Goal: Task Accomplishment & Management: Use online tool/utility

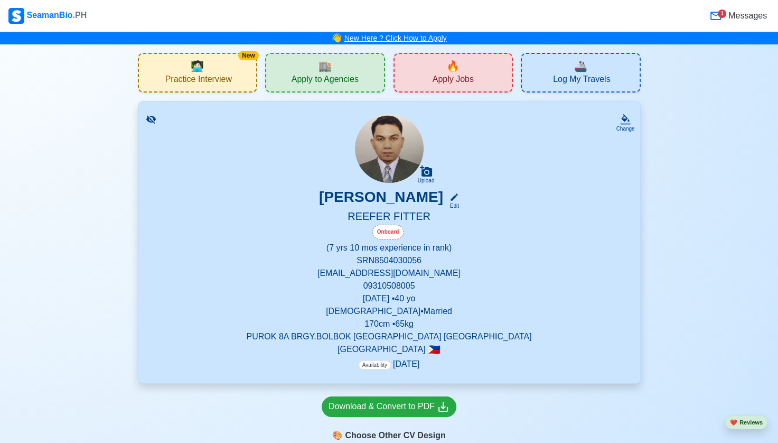
click at [393, 37] on link "New Here ? Click How to Apply" at bounding box center [396, 38] width 103 height 8
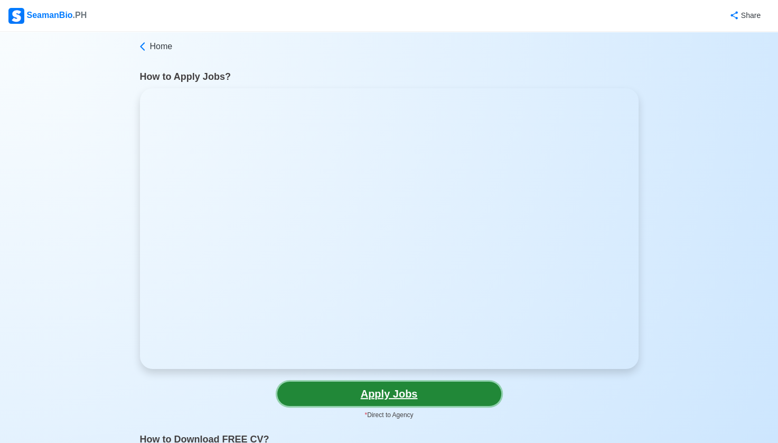
click at [389, 390] on link "Apply Jobs" at bounding box center [389, 393] width 224 height 24
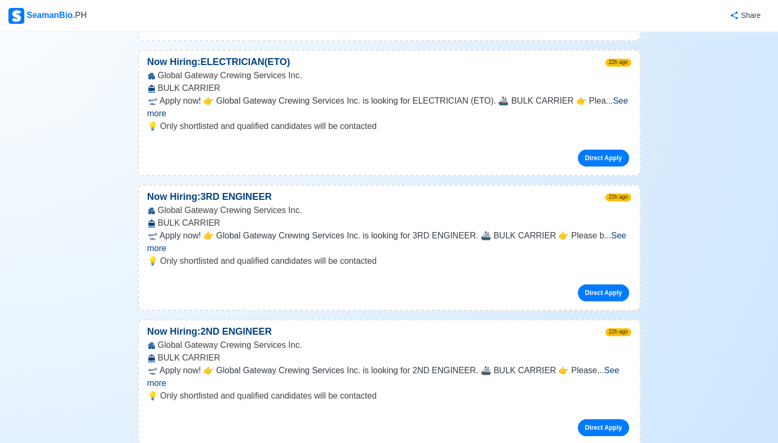
scroll to position [7774, 0]
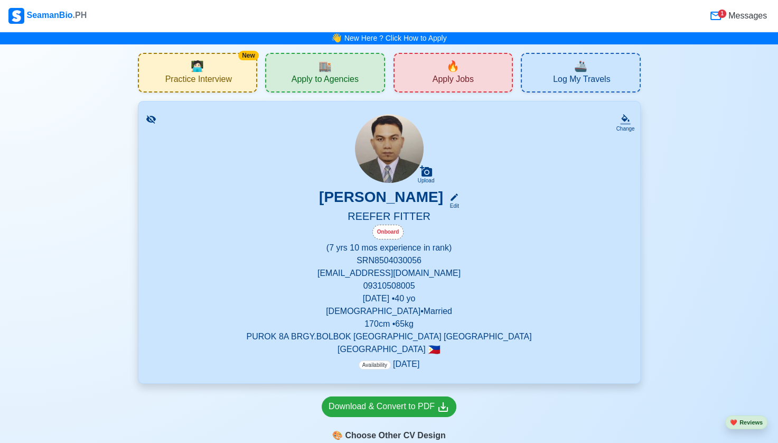
click at [200, 78] on span "Practice Interview" at bounding box center [198, 80] width 67 height 13
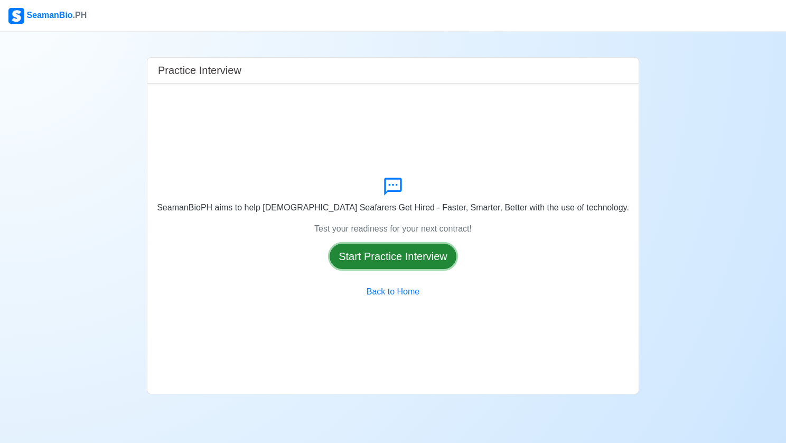
click at [399, 255] on button "Start Practice Interview" at bounding box center [393, 256] width 127 height 25
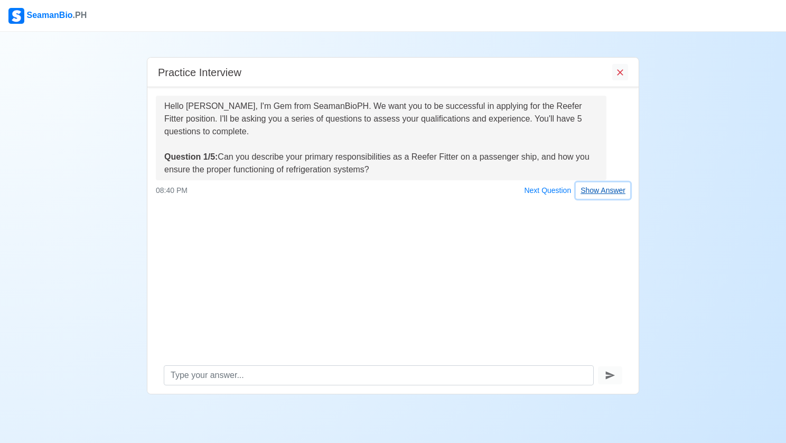
click at [604, 190] on button "Show Answer" at bounding box center [603, 190] width 54 height 16
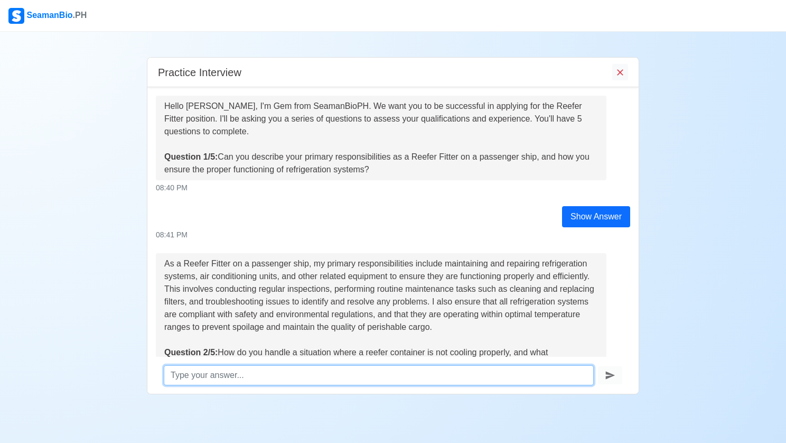
scroll to position [62, 0]
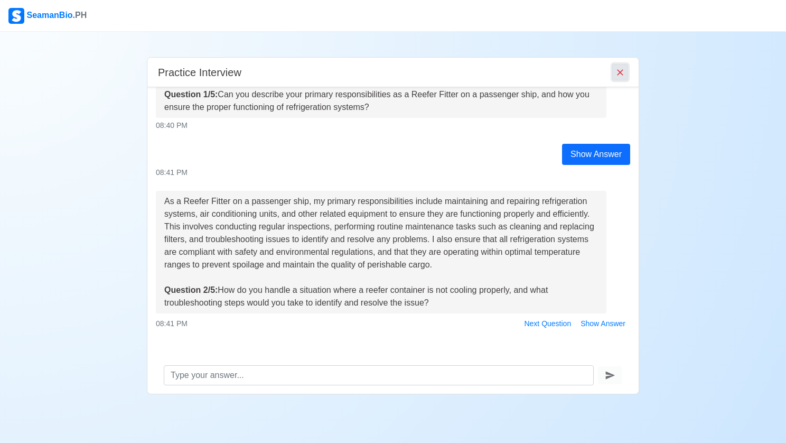
click at [619, 70] on icon "End Interview" at bounding box center [620, 72] width 11 height 11
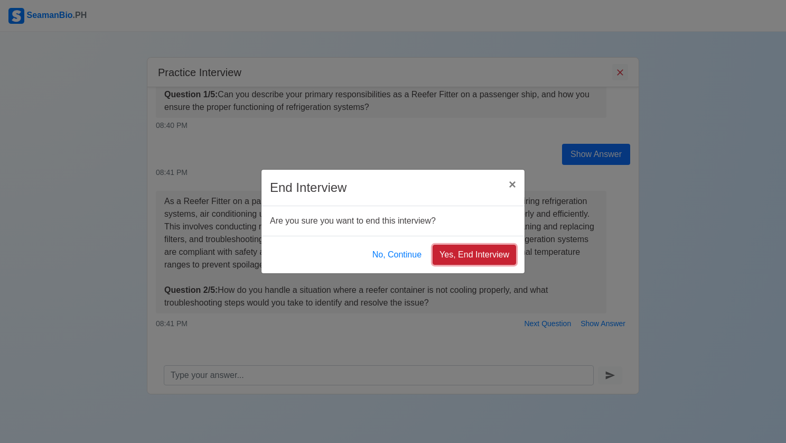
click at [481, 254] on button "Yes, End Interview" at bounding box center [474, 255] width 83 height 20
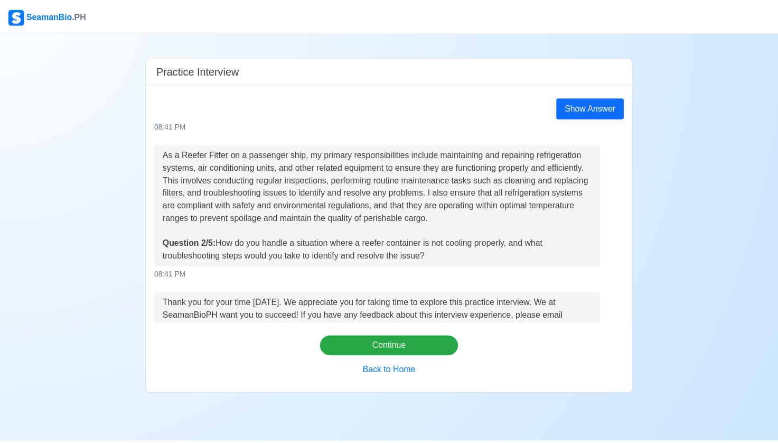
scroll to position [197, 0]
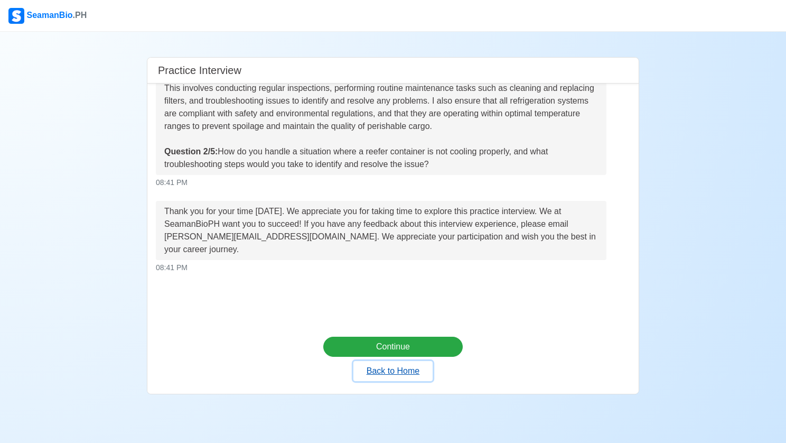
click at [396, 372] on button "Back to Home" at bounding box center [392, 371] width 79 height 20
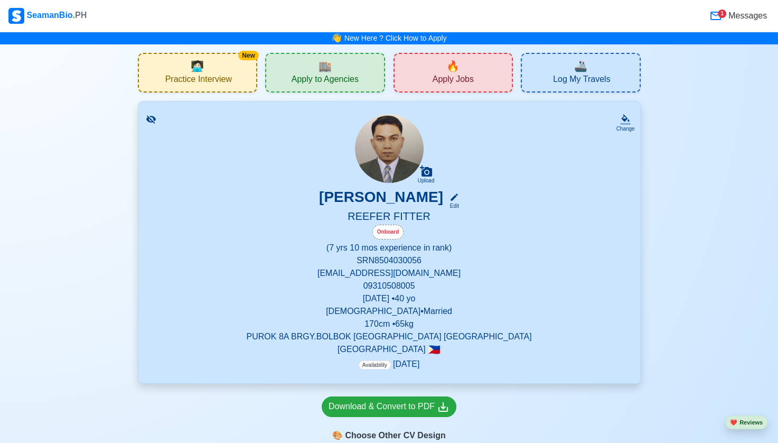
click at [454, 75] on span "Apply Jobs" at bounding box center [453, 80] width 41 height 13
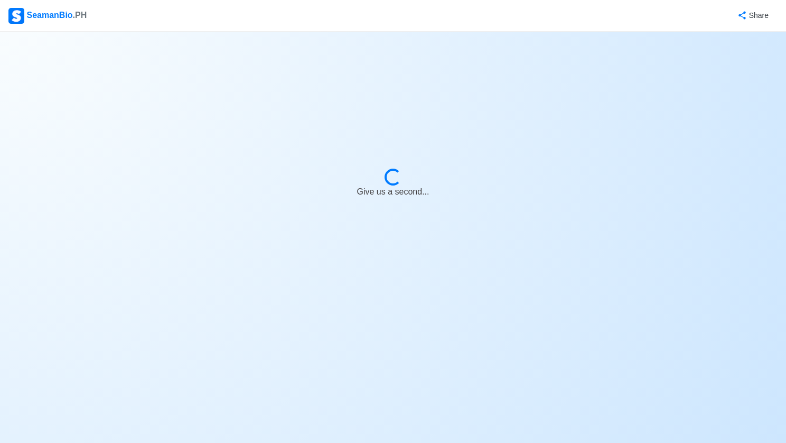
select select "Fitter"
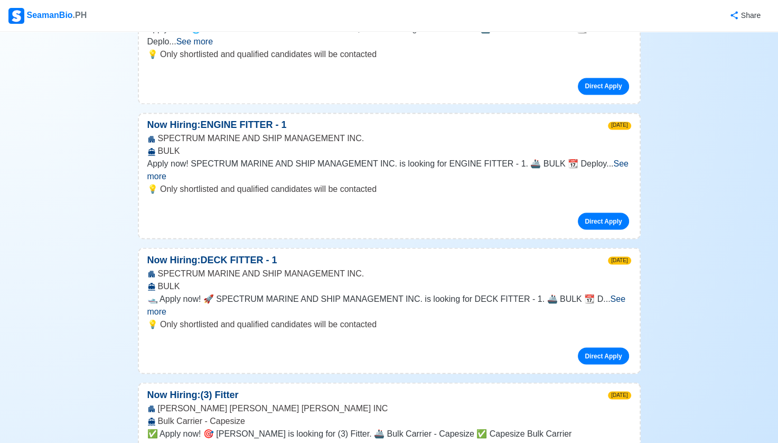
scroll to position [5648, 0]
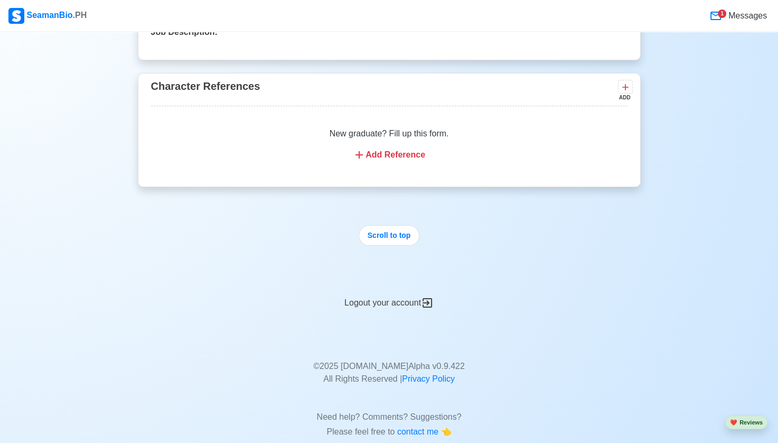
scroll to position [4025, 0]
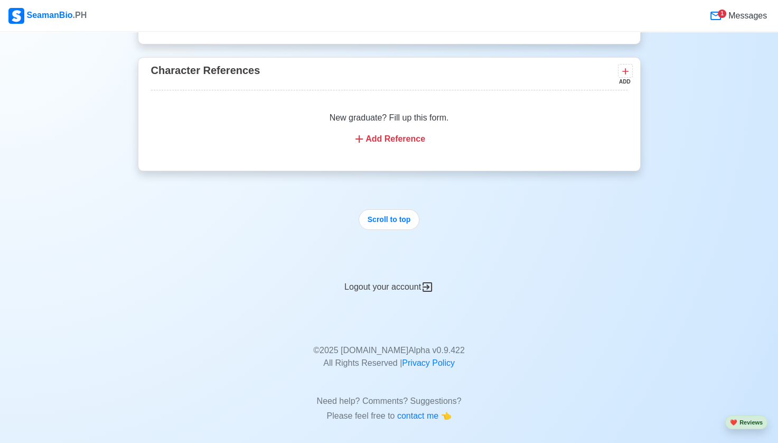
click at [387, 275] on div "Logout your account" at bounding box center [389, 281] width 503 height 26
